Goal: Information Seeking & Learning: Learn about a topic

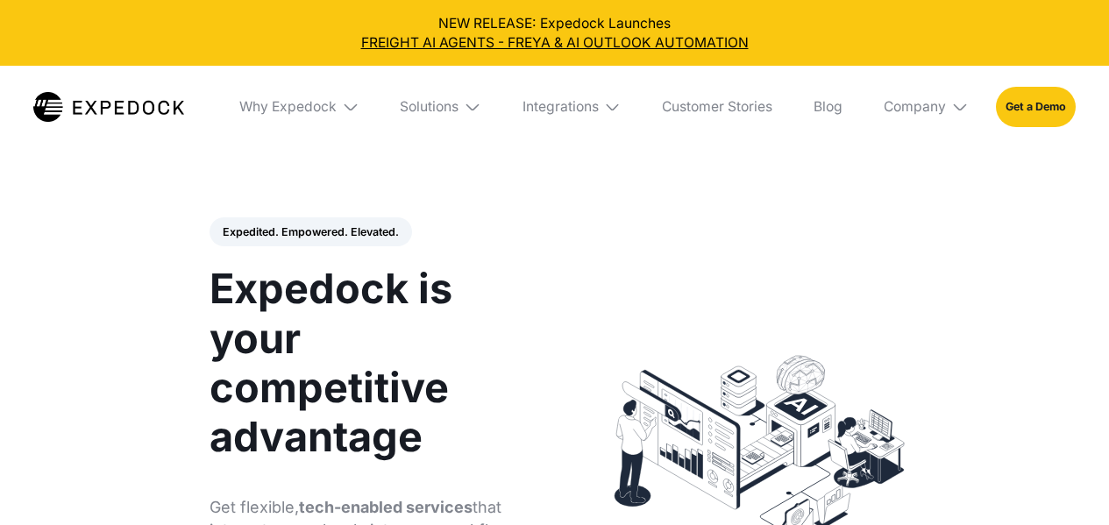
select select
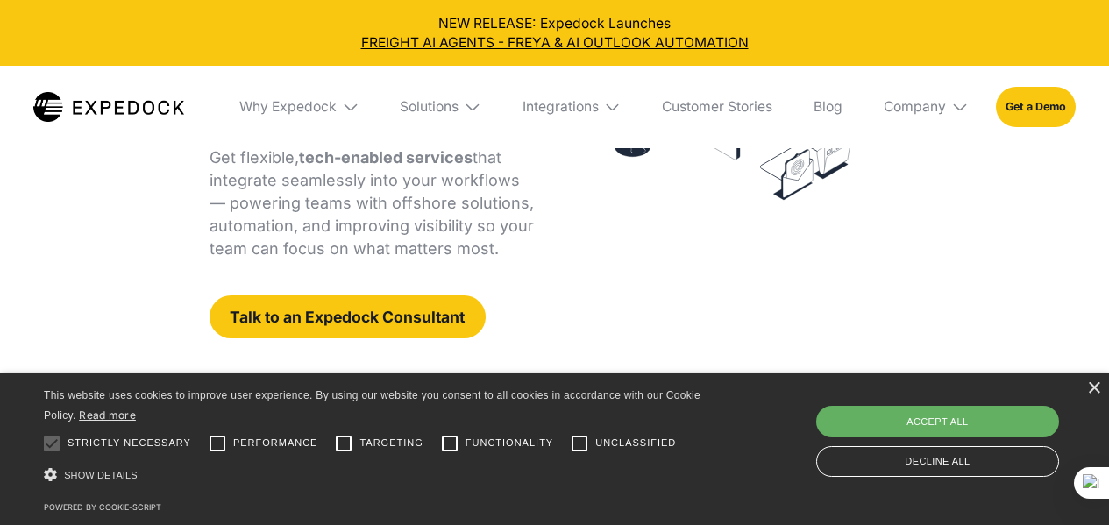
scroll to position [351, 0]
click at [998, 414] on div "Accept all" at bounding box center [937, 422] width 243 height 32
checkbox input "true"
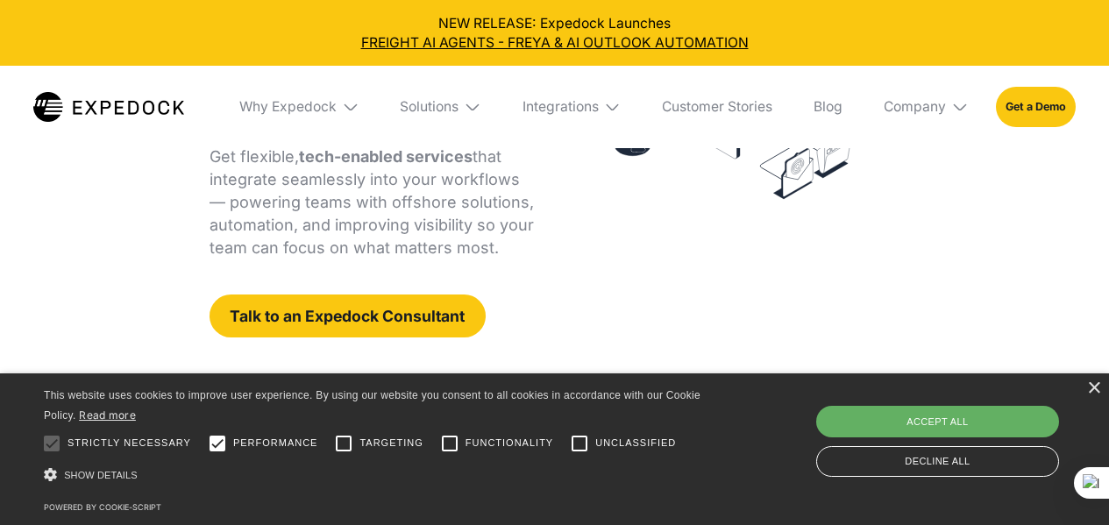
checkbox input "true"
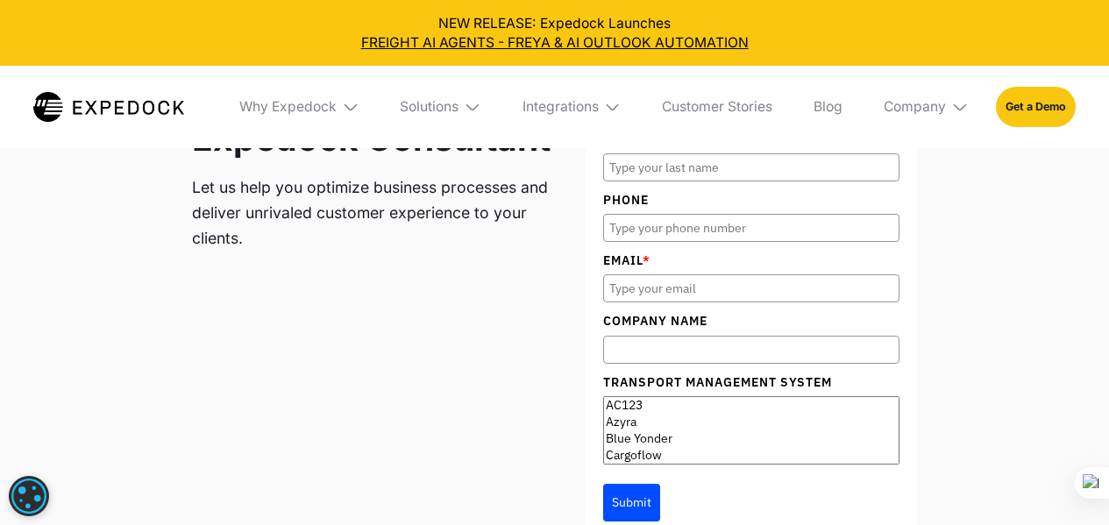
scroll to position [5650, 0]
click at [957, 114] on img at bounding box center [960, 107] width 18 height 18
click at [921, 216] on link "Partners" at bounding box center [925, 215] width 112 height 45
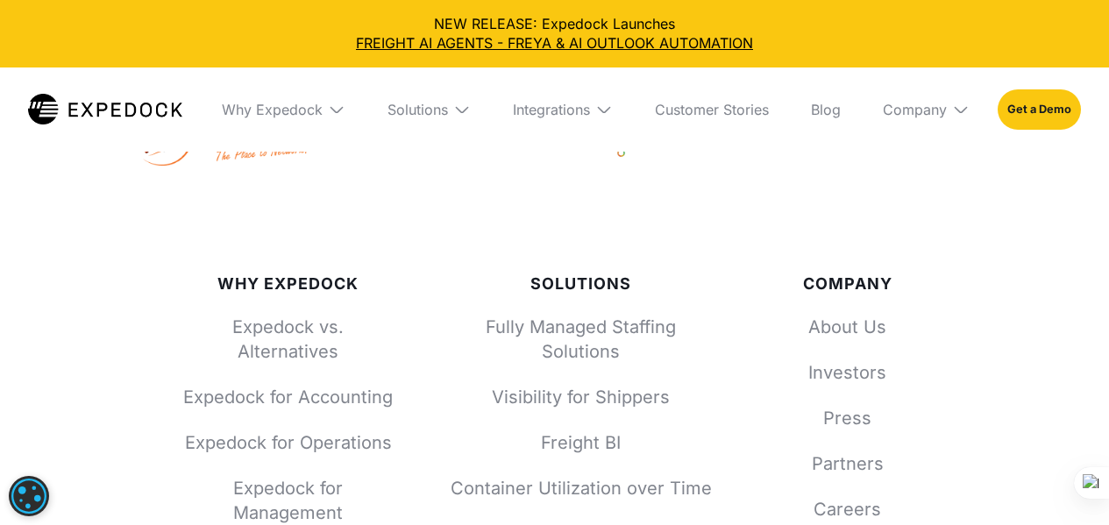
scroll to position [1227, 0]
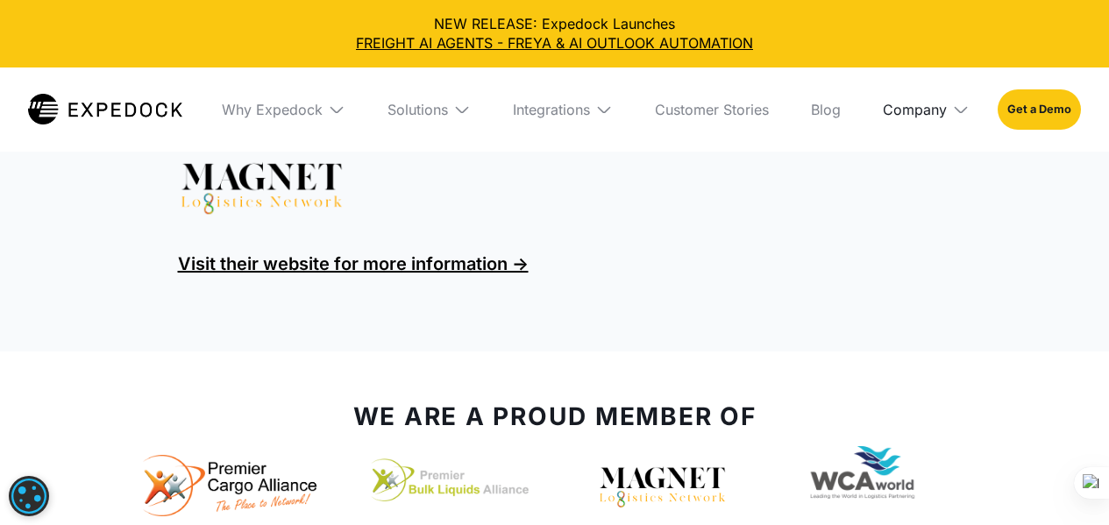
click at [945, 107] on div "Company" at bounding box center [914, 110] width 64 height 18
click at [918, 174] on link "About Us" at bounding box center [925, 175] width 115 height 46
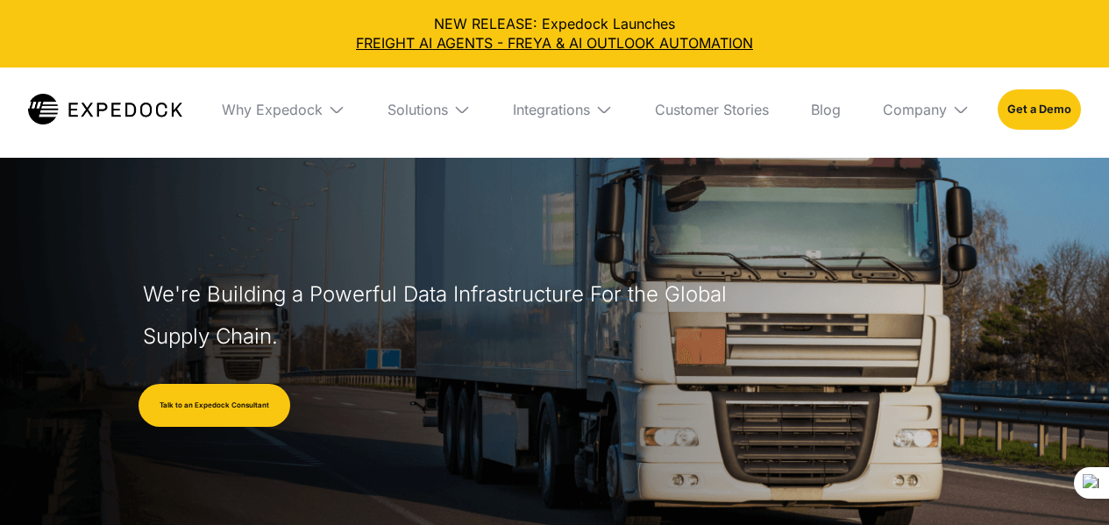
select select
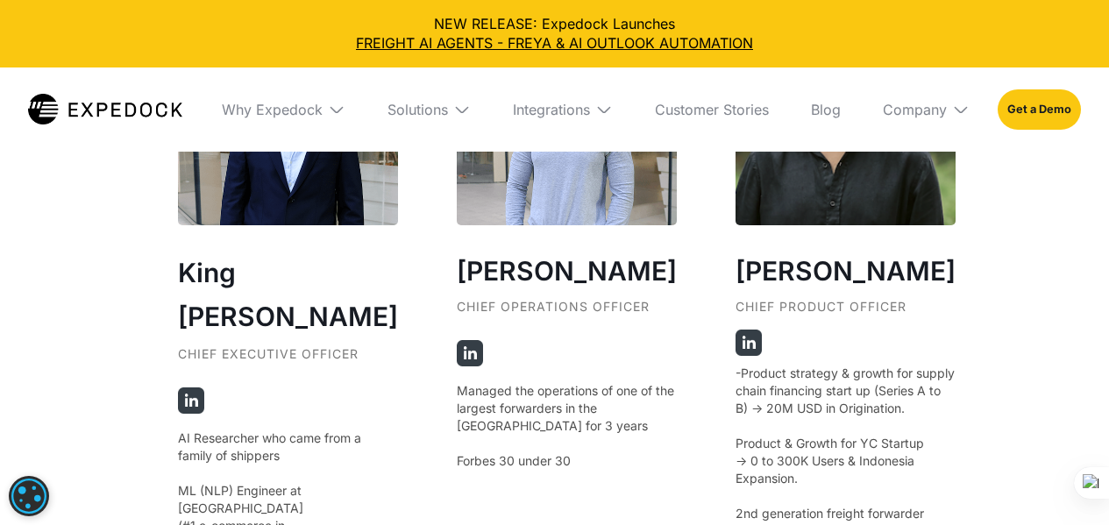
scroll to position [3155, 0]
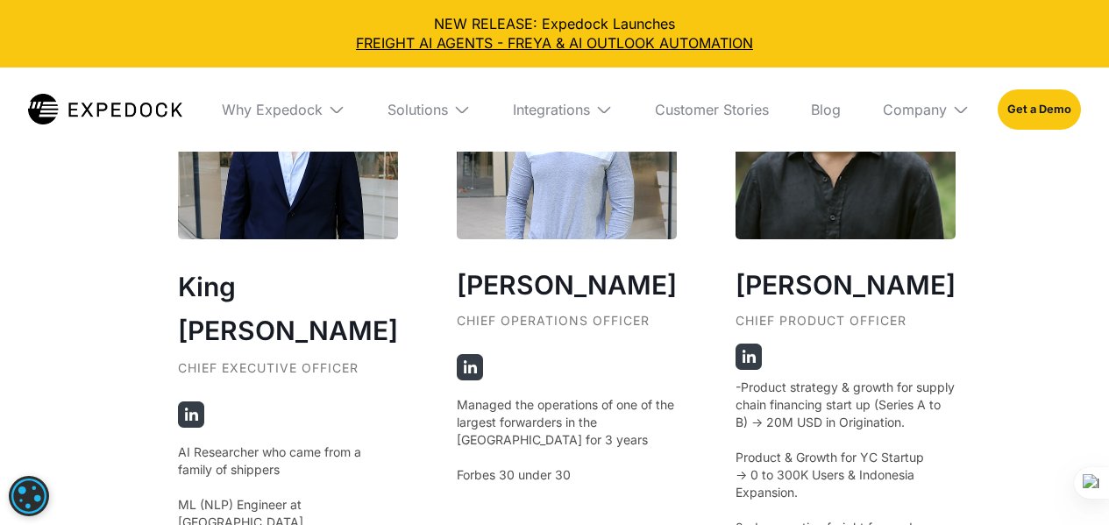
click at [735, 370] on img at bounding box center [748, 357] width 26 height 26
click at [194, 401] on img at bounding box center [191, 414] width 26 height 26
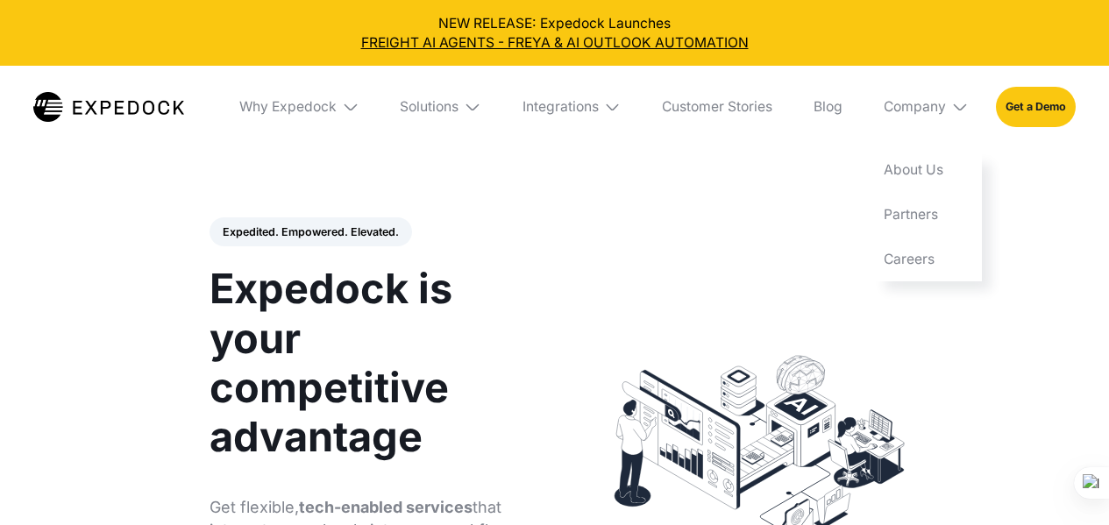
select select
click at [909, 256] on link "Careers" at bounding box center [925, 259] width 112 height 45
select select
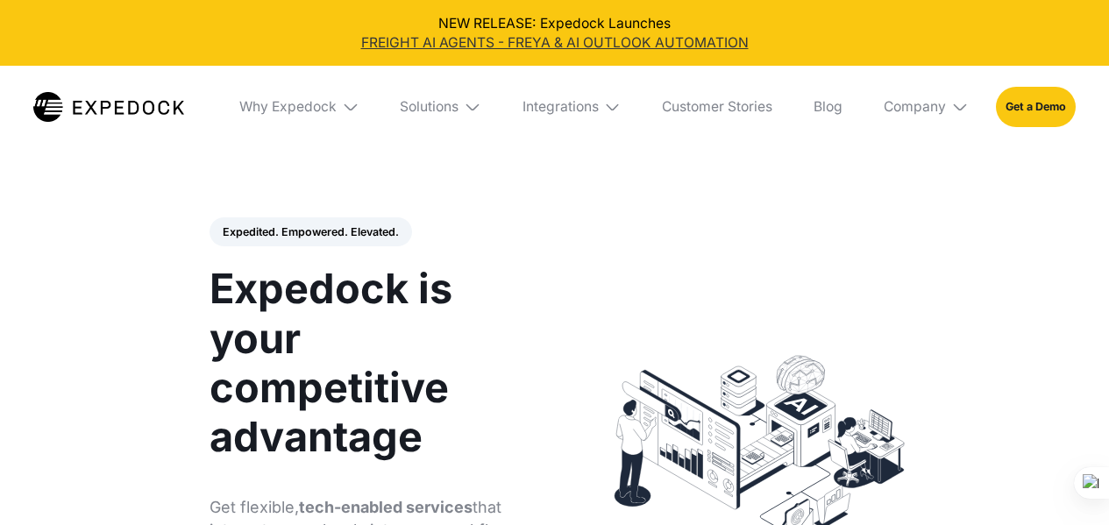
drag, startPoint x: 0, startPoint y: 0, endPoint x: 595, endPoint y: 39, distance: 596.3
click at [595, 39] on link "FREIGHT AI AGENTS - FREYA & AI OUTLOOK AUTOMATION" at bounding box center [554, 42] width 1081 height 19
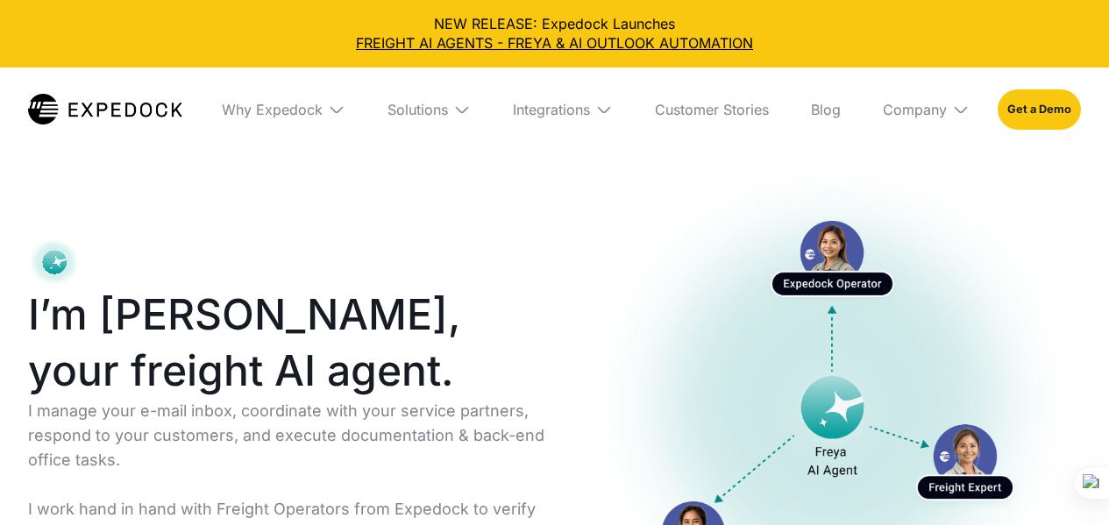
select select
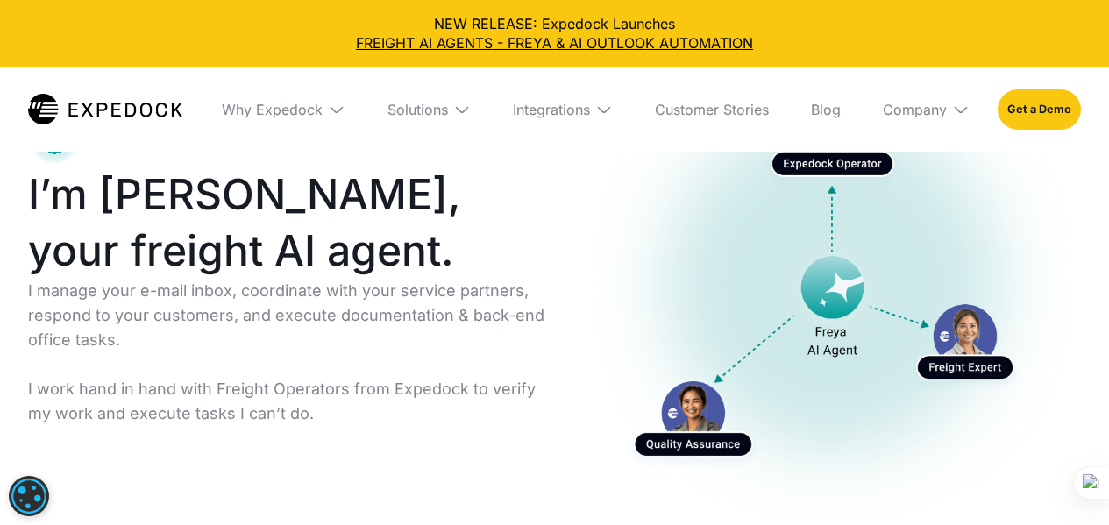
scroll to position [82, 0]
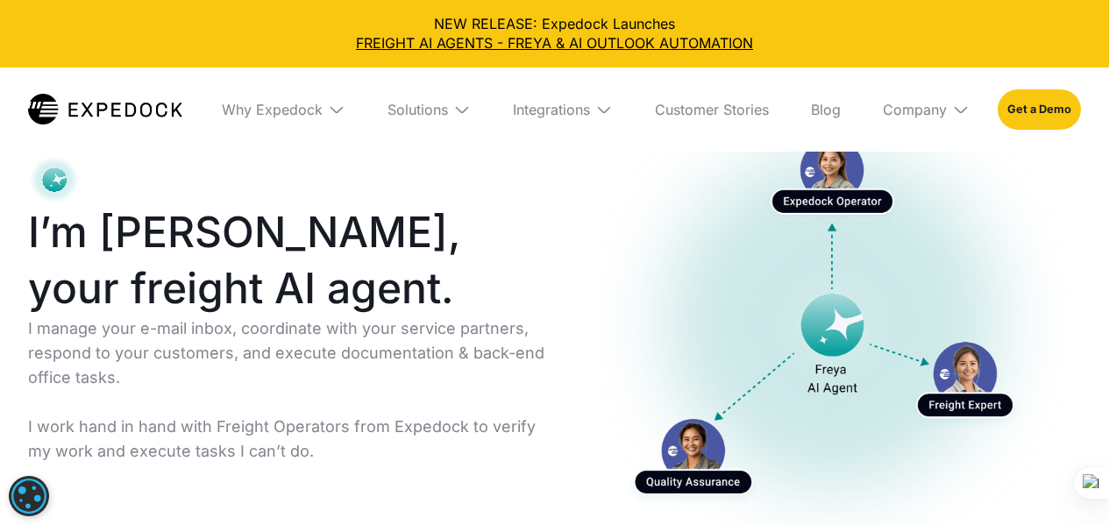
click at [760, 213] on img "open lightbox" at bounding box center [832, 320] width 497 height 496
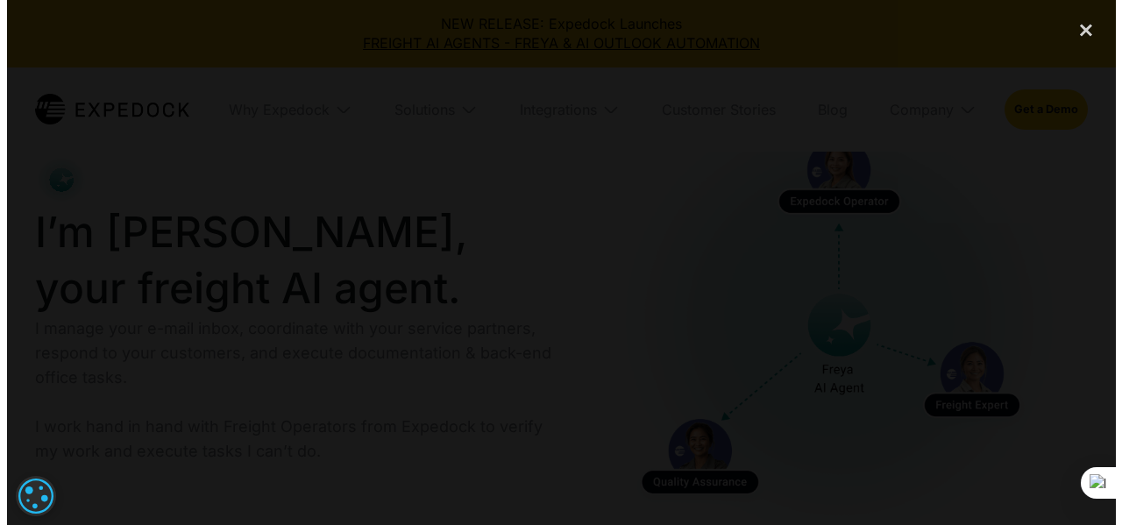
scroll to position [88, 0]
